Goal: Information Seeking & Learning: Stay updated

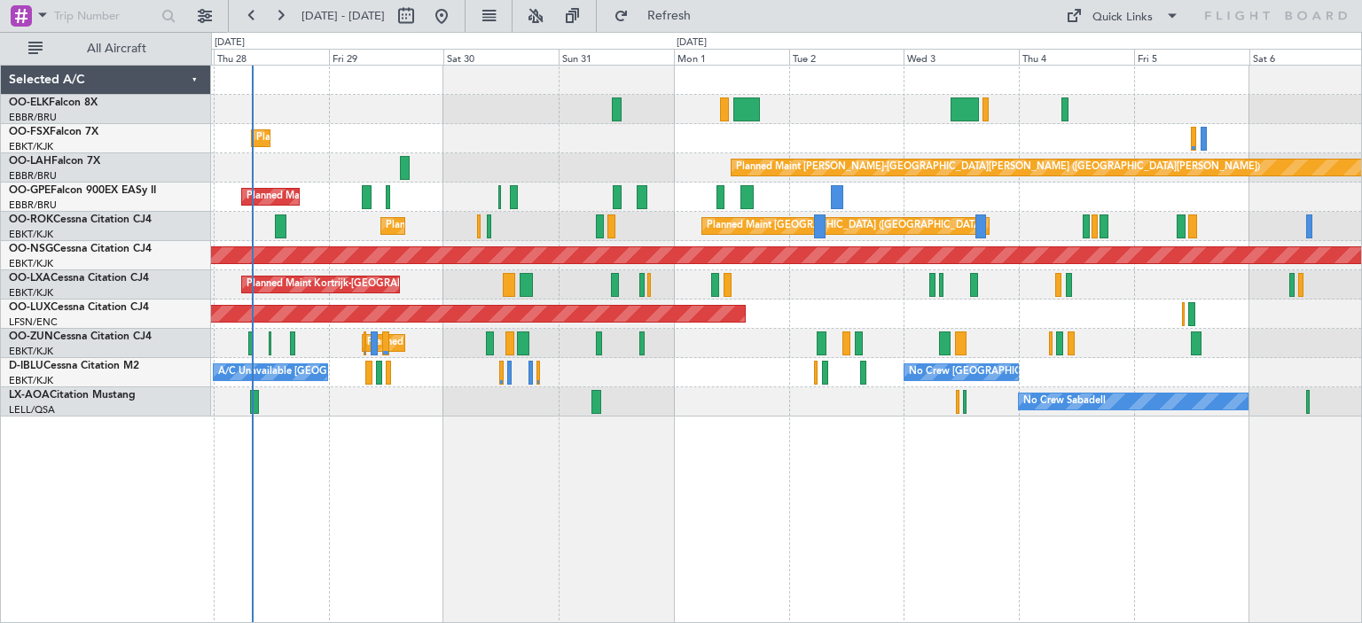
click at [553, 231] on div "Planned Maint Kortrijk-[GEOGRAPHIC_DATA] Planned Maint [GEOGRAPHIC_DATA]-[GEOGR…" at bounding box center [786, 241] width 1150 height 351
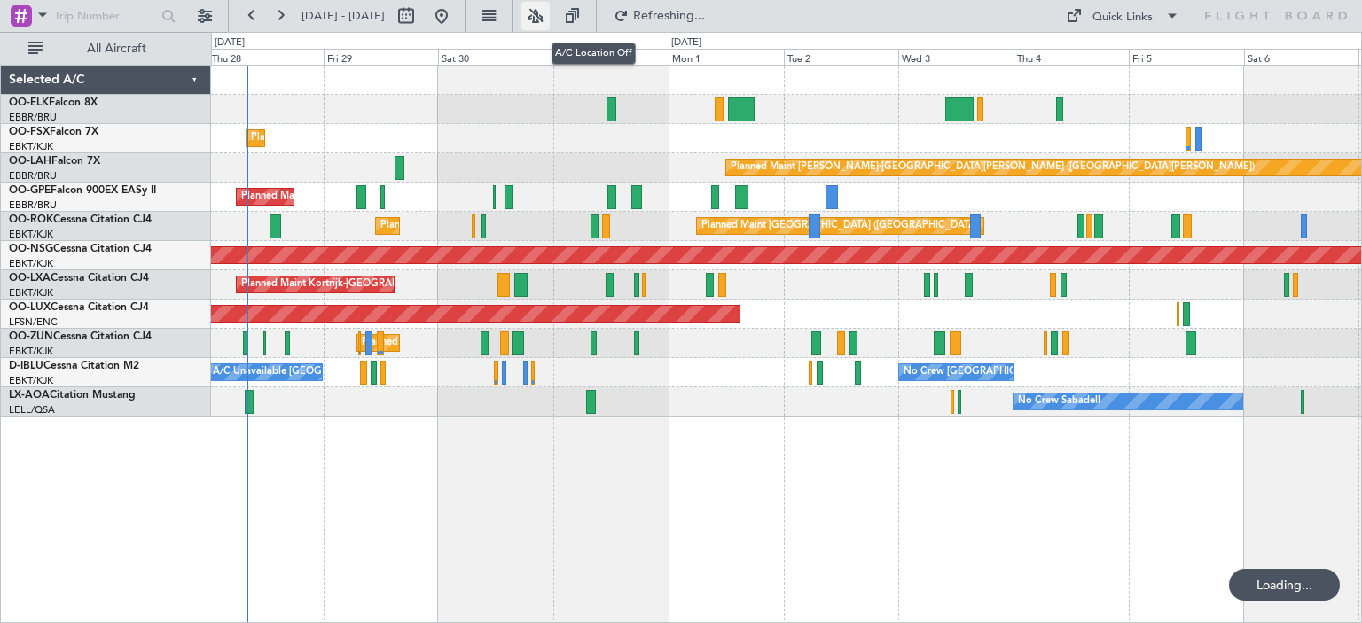
click at [550, 17] on button at bounding box center [535, 16] width 28 height 28
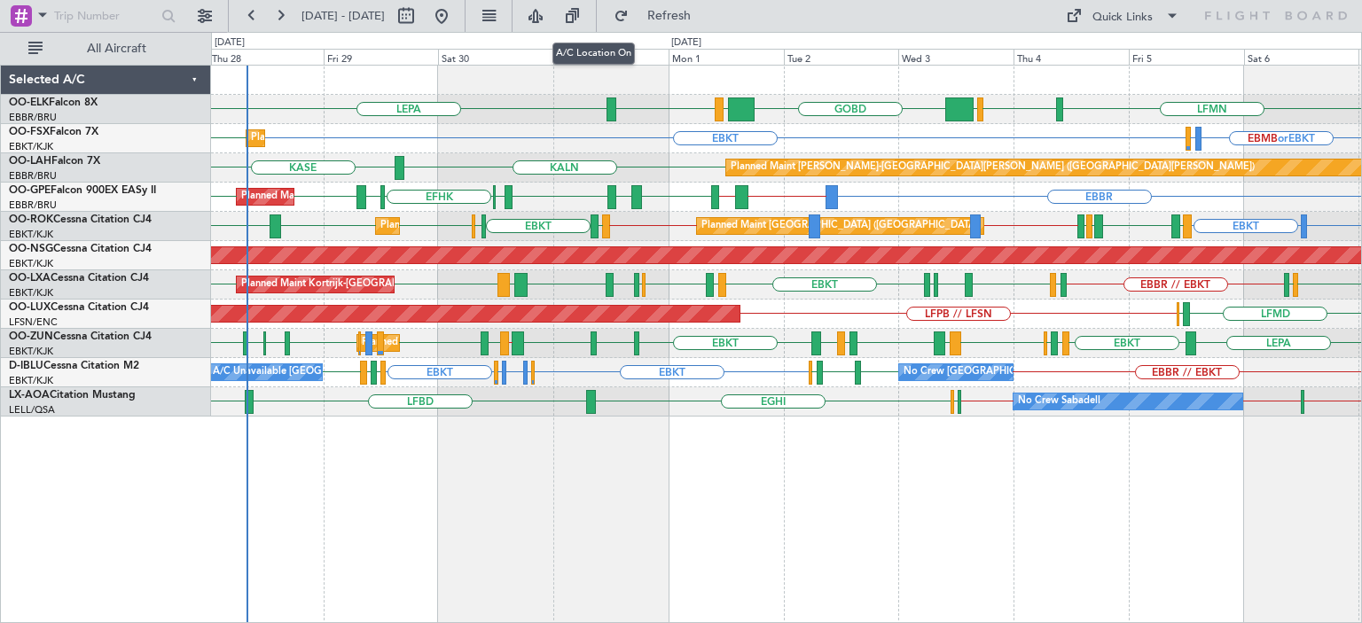
drag, startPoint x: 587, startPoint y: 17, endPoint x: 1203, endPoint y: 221, distance: 648.4
click at [1203, 221] on fb-flight-board "[DATE] - [DATE] Refresh Quick Links All Aircraft LFMN [GEOGRAPHIC_DATA] LEPA LI…" at bounding box center [681, 318] width 1362 height 610
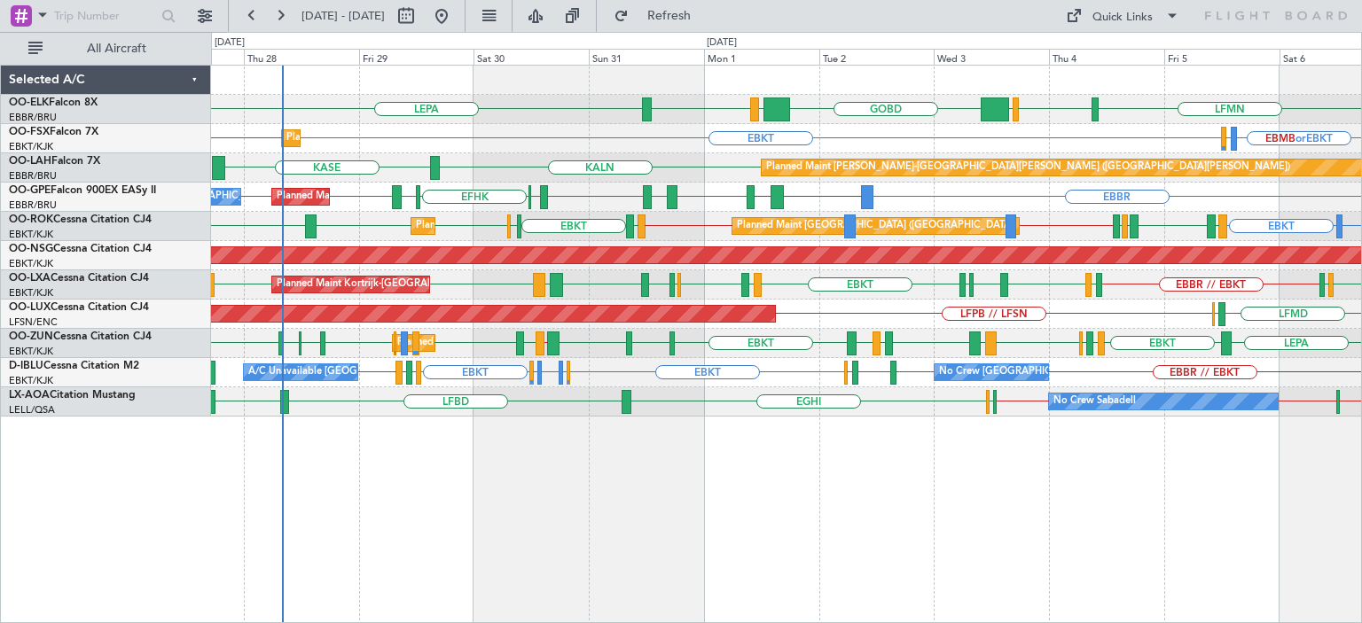
click at [468, 292] on div "LFMN [GEOGRAPHIC_DATA] LEPA LIML GOBD LIRA [GEOGRAPHIC_DATA] Planned Maint [GEO…" at bounding box center [786, 241] width 1150 height 351
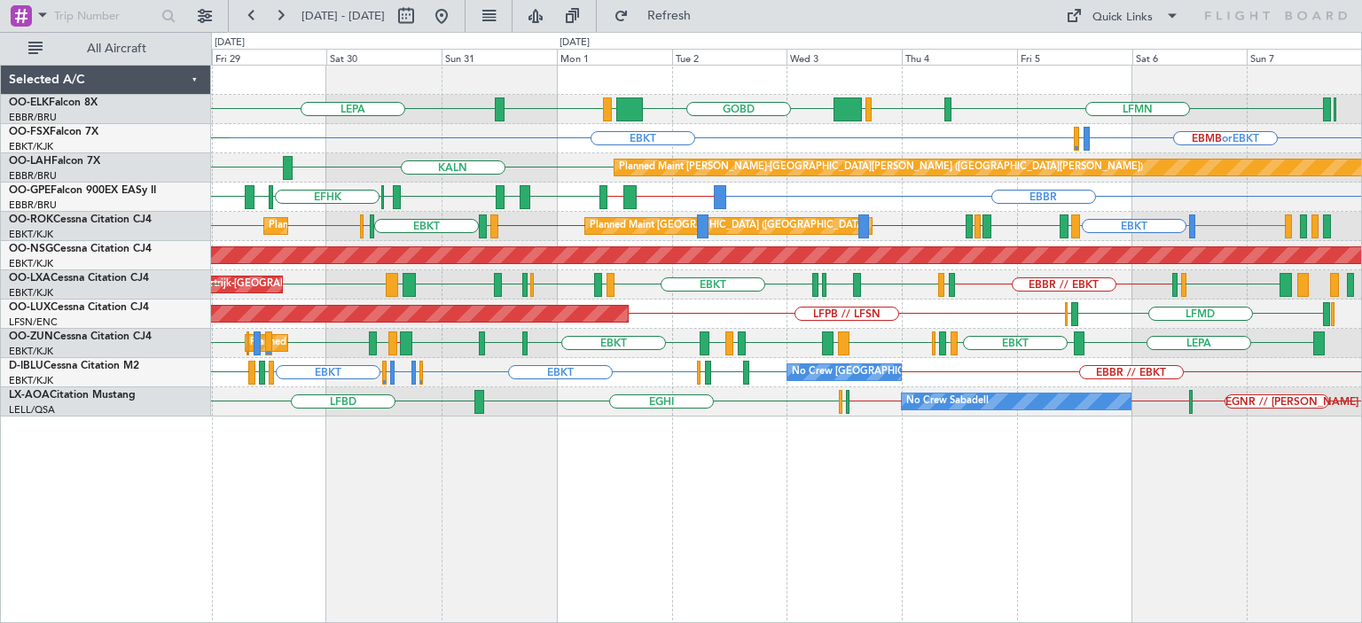
click at [1005, 310] on div "Planned Maint [GEOGRAPHIC_DATA] ([GEOGRAPHIC_DATA]) LFMD ELLX LFPB // LFSN" at bounding box center [786, 314] width 1150 height 29
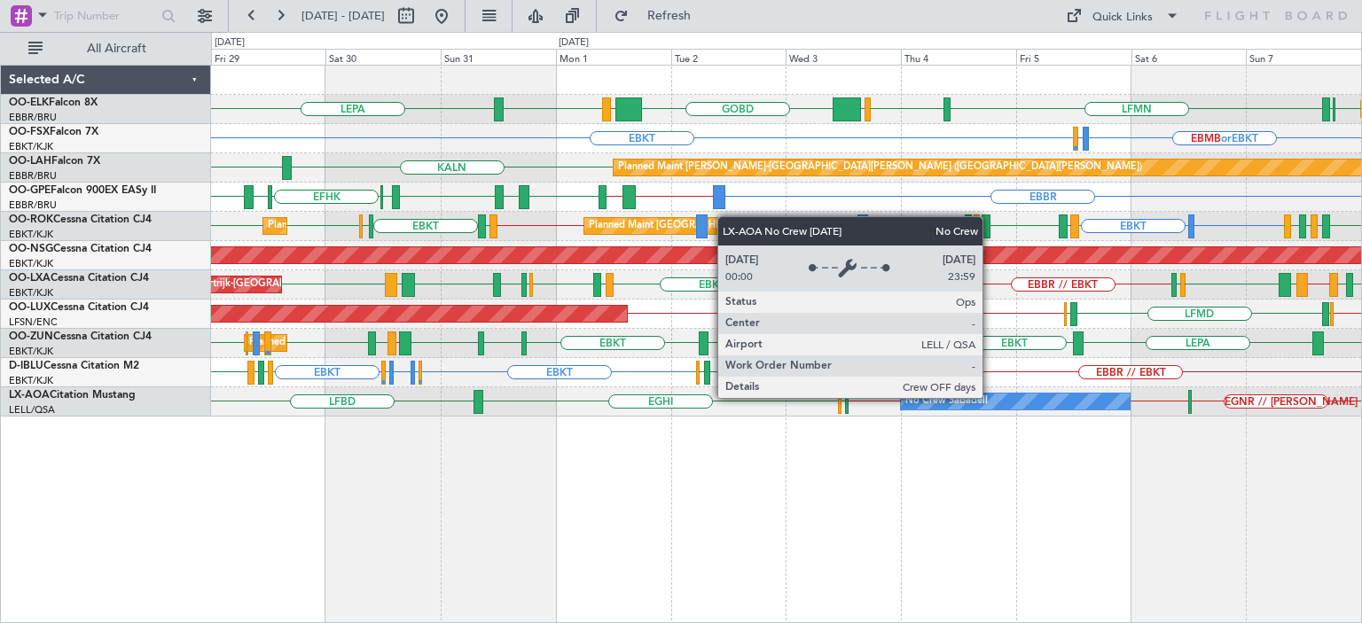
click at [991, 397] on div "No Crew Sabadell" at bounding box center [1015, 402] width 229 height 16
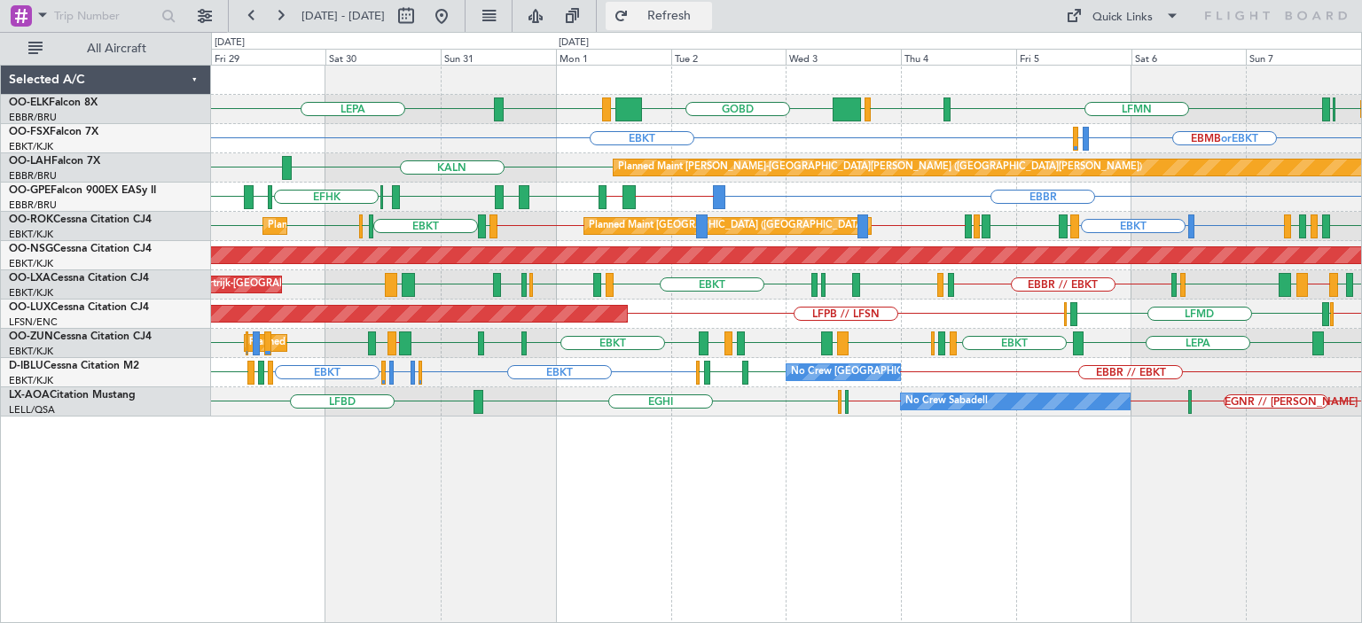
click at [701, 20] on span "Refresh" at bounding box center [669, 16] width 74 height 12
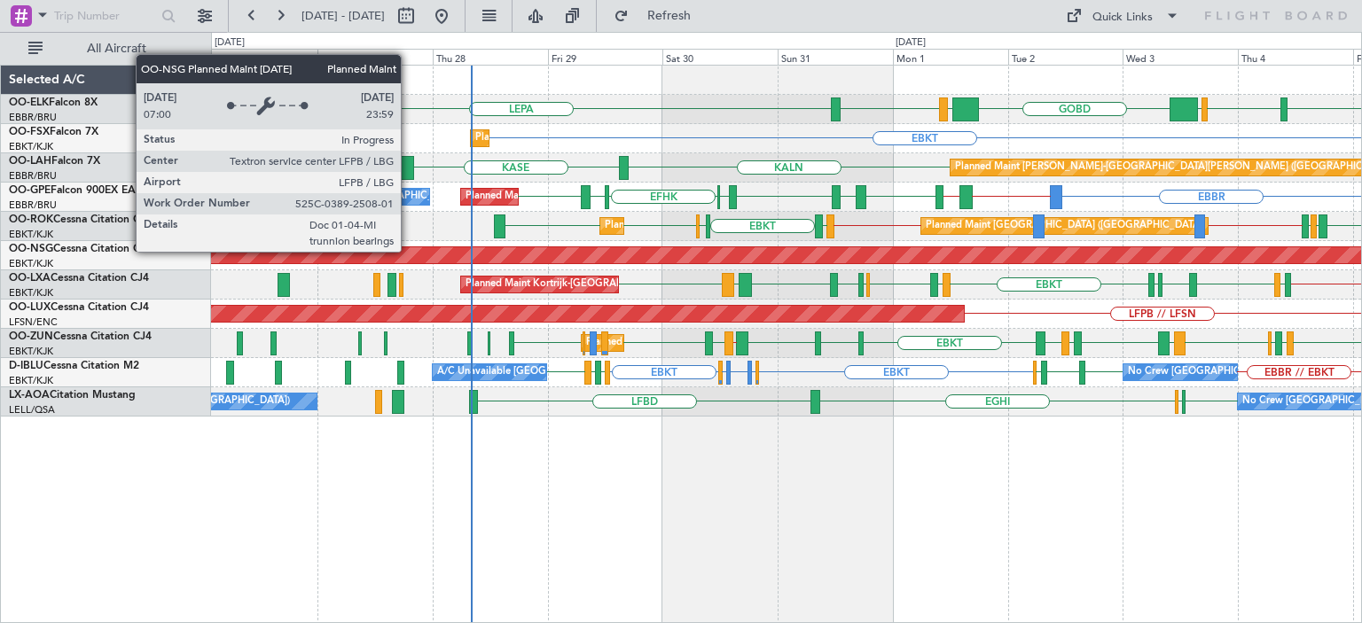
click at [751, 249] on div "Planned Maint [GEOGRAPHIC_DATA] ([GEOGRAPHIC_DATA])" at bounding box center [787, 255] width 3450 height 16
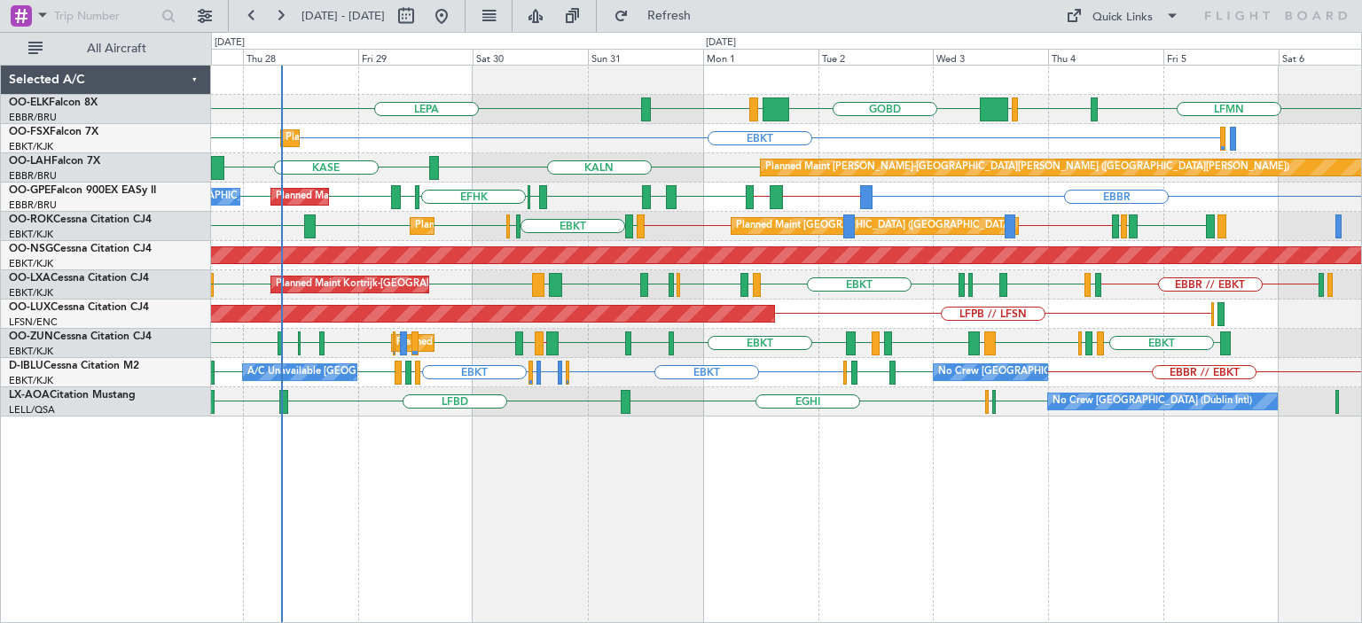
click at [655, 333] on div "LEPA [GEOGRAPHIC_DATA] LIML GOBD LIRA [GEOGRAPHIC_DATA] LFMN Planned Maint [GEO…" at bounding box center [786, 241] width 1150 height 351
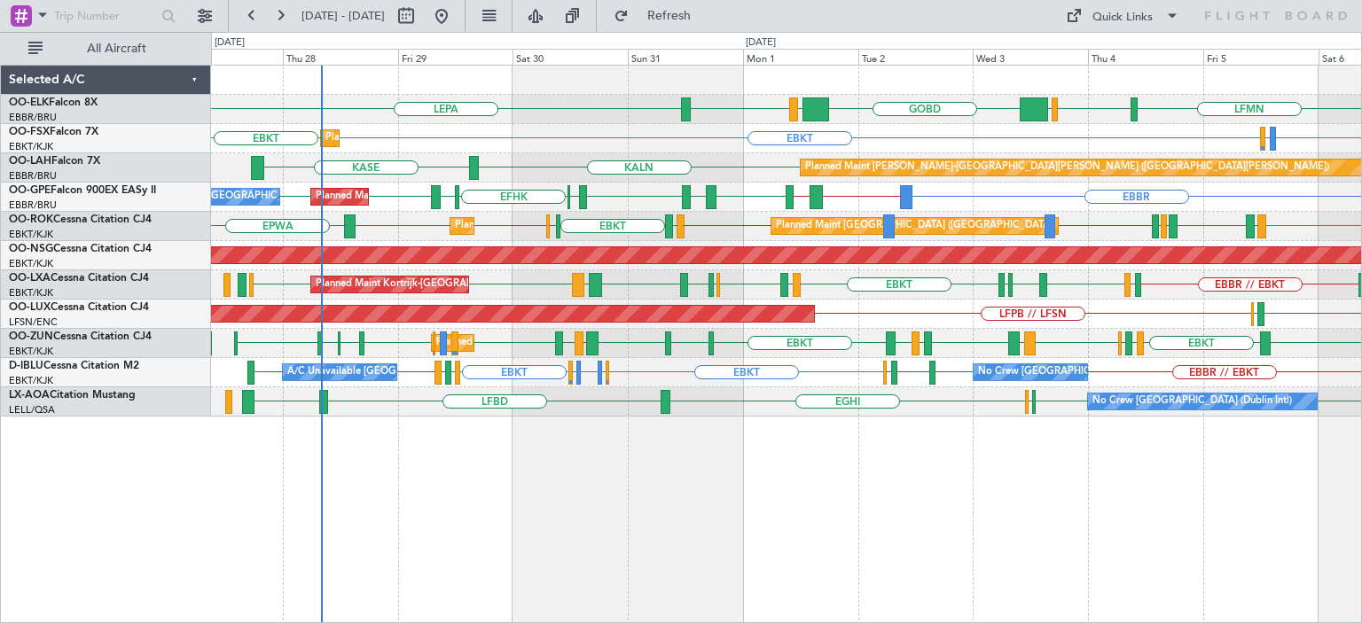
click at [566, 169] on div "Planned Maint [PERSON_NAME]-[GEOGRAPHIC_DATA][PERSON_NAME] ([GEOGRAPHIC_DATA][P…" at bounding box center [786, 167] width 1150 height 29
